Goal: Information Seeking & Learning: Learn about a topic

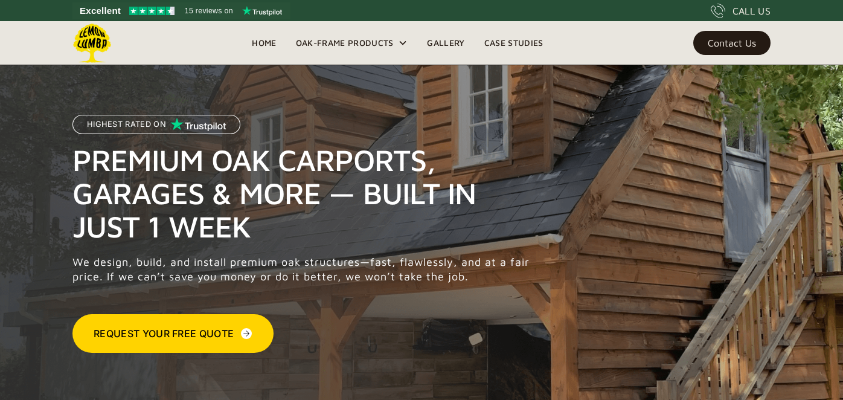
click at [729, 40] on div "Contact Us" at bounding box center [732, 43] width 48 height 8
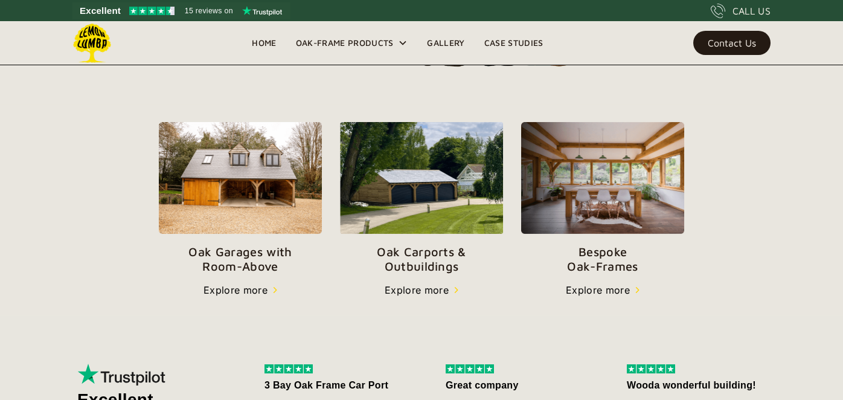
scroll to position [380, 0]
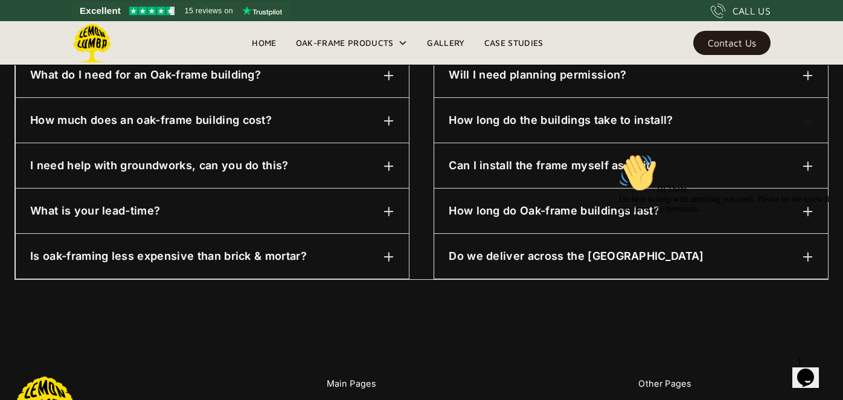
scroll to position [676, 0]
click at [809, 164] on div "Hi There, I'm here to help with anything you need. Please let me know if you ha…" at bounding box center [726, 183] width 217 height 60
click at [718, 163] on div "Hi There, I'm here to help with anything you need. Please let me know if you ha…" at bounding box center [726, 183] width 217 height 60
click at [642, 164] on div "Hi There, I'm here to help with anything you need. Please let me know if you ha…" at bounding box center [726, 183] width 217 height 60
click at [168, 122] on h6 "How much does an oak-frame building cost?" at bounding box center [151, 120] width 242 height 16
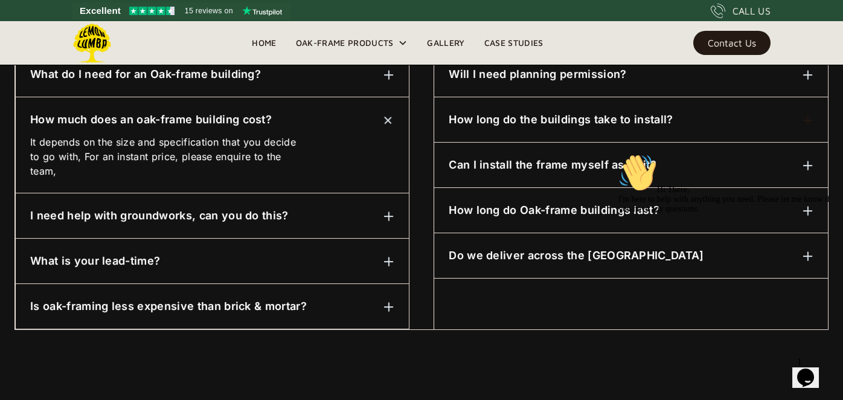
click at [139, 258] on h6 "What is your lead-time?" at bounding box center [95, 261] width 130 height 16
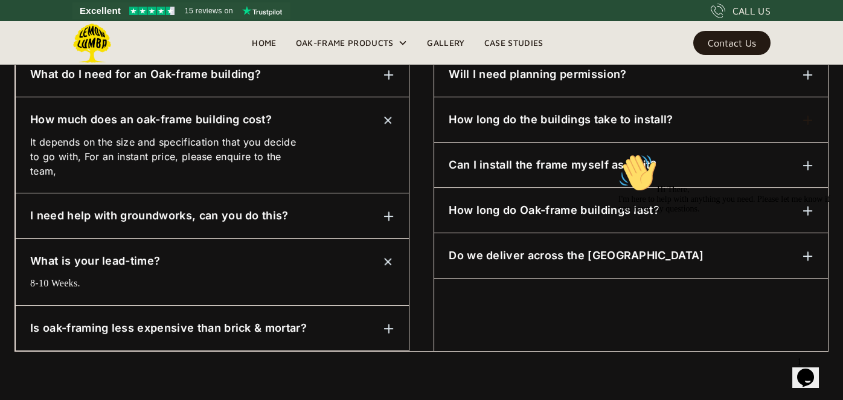
click at [518, 211] on h6 "How long do Oak-frame buildings last?" at bounding box center [554, 210] width 211 height 16
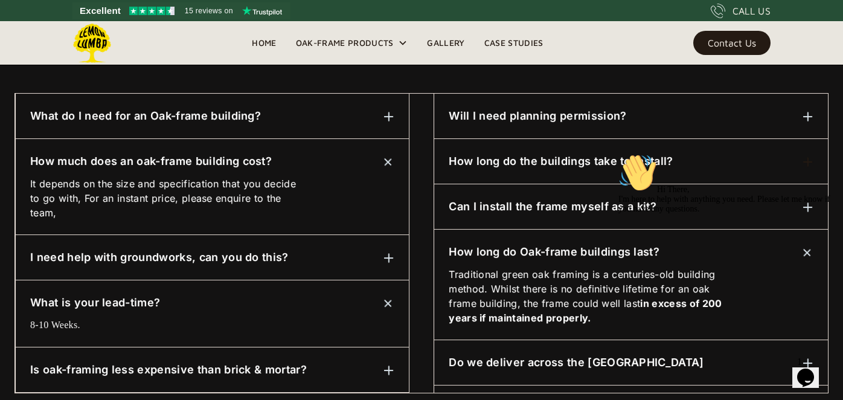
scroll to position [634, 0]
click at [520, 205] on h6 "Can I install the frame myself as a kit?" at bounding box center [553, 207] width 208 height 16
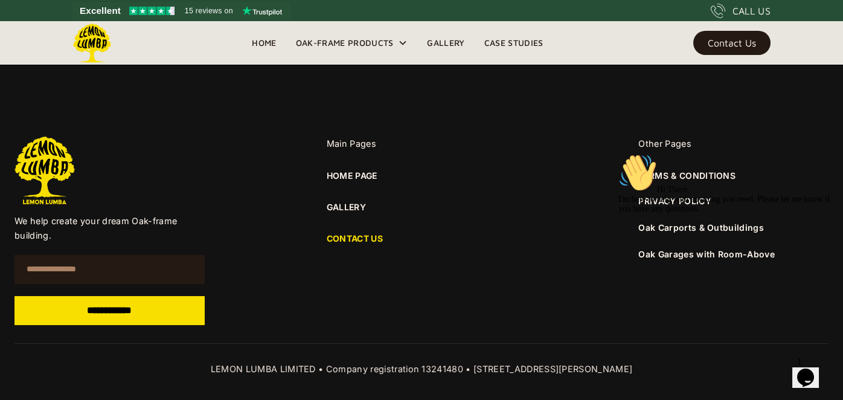
scroll to position [1056, 0]
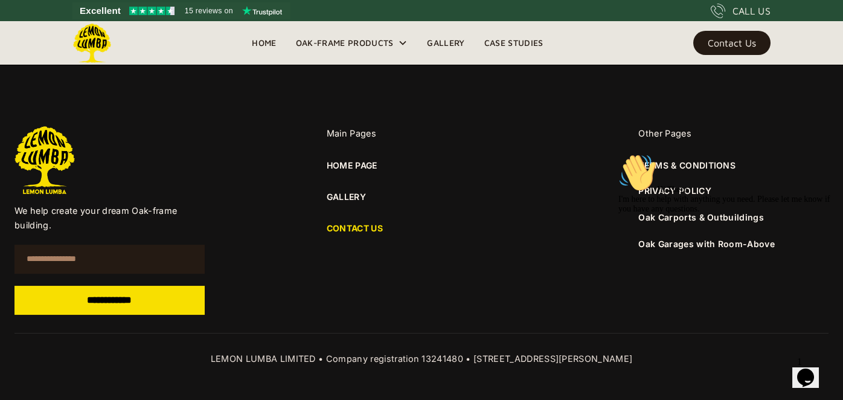
click at [669, 214] on div "Hi There, I'm here to help with anything you need. Please let me know if you ha…" at bounding box center [726, 183] width 217 height 60
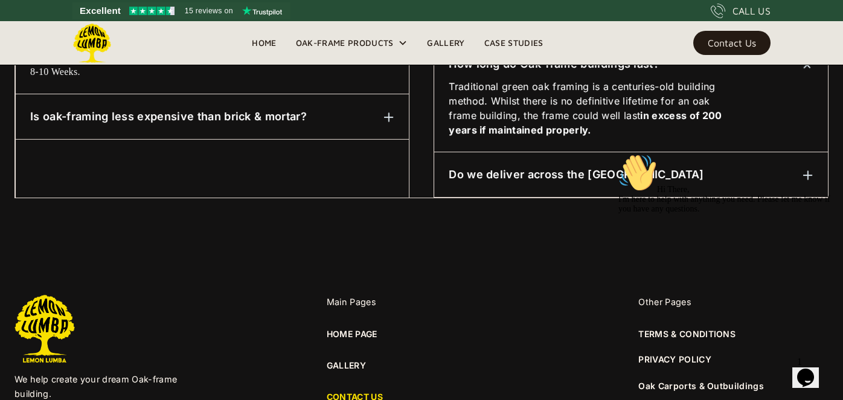
scroll to position [888, 0]
